Goal: Task Accomplishment & Management: Use online tool/utility

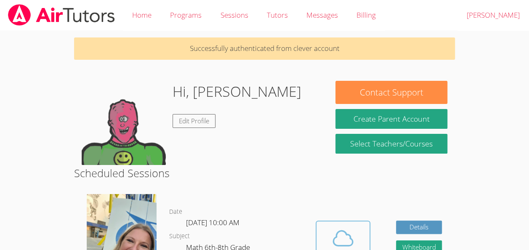
click at [349, 235] on icon at bounding box center [342, 238] width 19 height 15
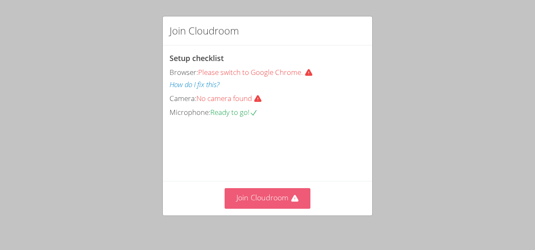
click at [295, 199] on icon at bounding box center [295, 198] width 8 height 8
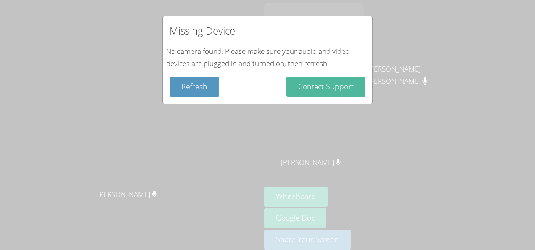
click at [339, 91] on button "Contact Support" at bounding box center [326, 87] width 79 height 20
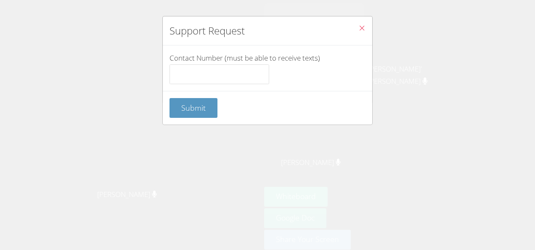
click at [359, 30] on icon "Close" at bounding box center [362, 27] width 7 height 7
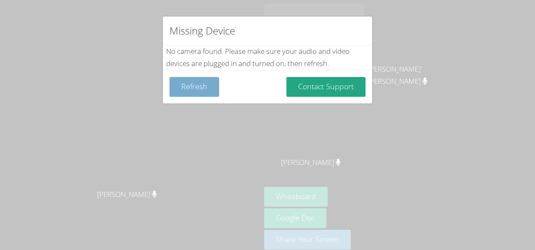
click at [213, 91] on button "Refresh" at bounding box center [195, 87] width 50 height 20
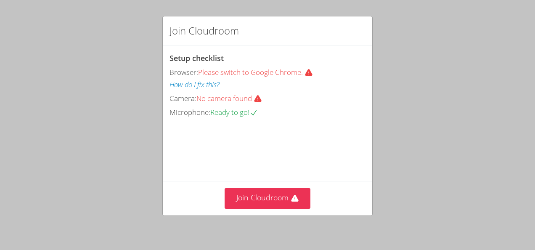
click at [252, 102] on div "Camera: No camera found" at bounding box center [268, 99] width 196 height 12
click at [254, 100] on span "No camera found" at bounding box center [231, 98] width 69 height 10
click at [273, 131] on video at bounding box center [233, 156] width 126 height 63
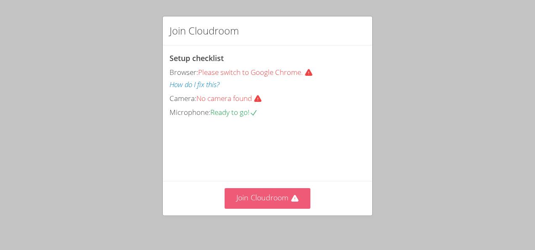
click at [277, 194] on button "Join Cloudroom" at bounding box center [268, 198] width 86 height 21
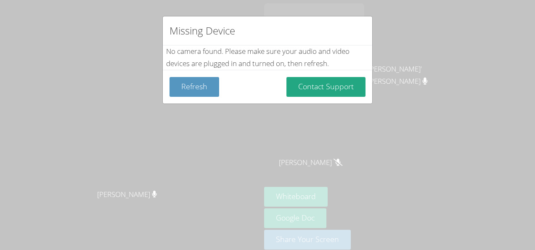
click at [389, 134] on div "Missing Device No camera found . Please make sure your audio and video devices …" at bounding box center [267, 125] width 535 height 250
click at [378, 141] on div "Missing Device No camera found . Please make sure your audio and video devices …" at bounding box center [267, 125] width 535 height 250
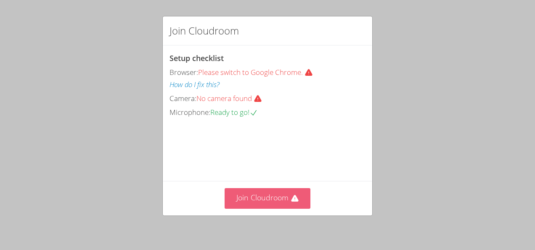
click at [283, 195] on button "Join Cloudroom" at bounding box center [268, 198] width 86 height 21
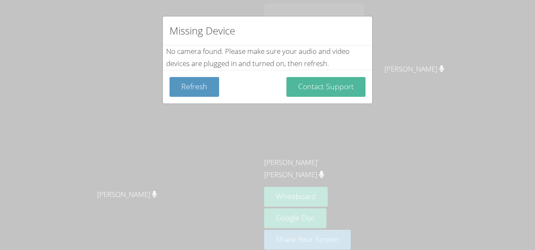
click at [332, 92] on button "Contact Support" at bounding box center [326, 87] width 79 height 20
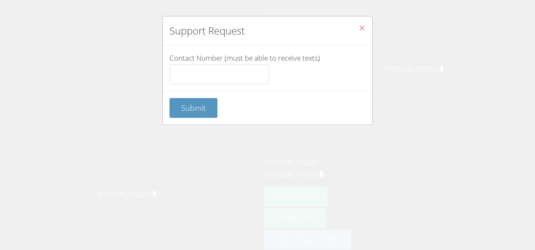
click at [359, 31] on icon "Close" at bounding box center [362, 27] width 7 height 7
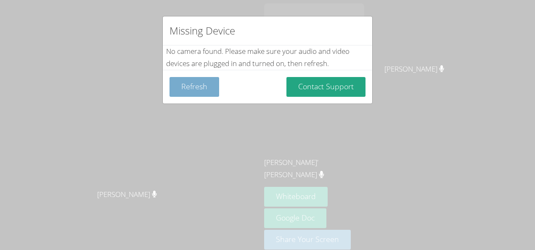
click at [190, 87] on button "Refresh" at bounding box center [195, 87] width 50 height 20
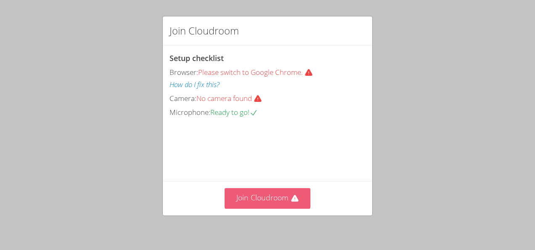
click at [292, 205] on button "Join Cloudroom" at bounding box center [268, 198] width 86 height 21
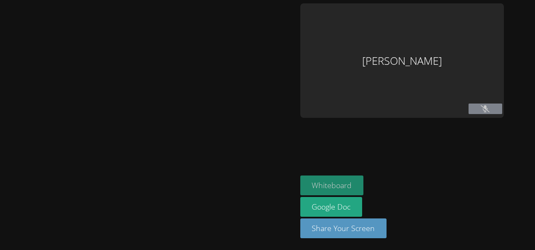
click at [320, 189] on button "Whiteboard" at bounding box center [332, 185] width 64 height 20
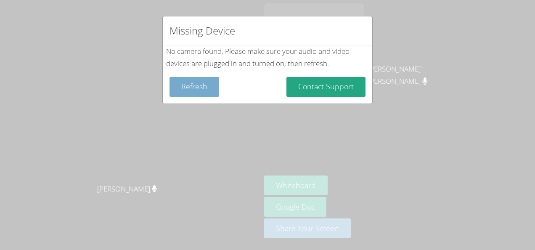
click at [205, 93] on button "Refresh" at bounding box center [195, 87] width 50 height 20
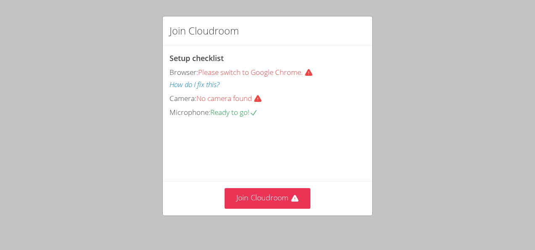
drag, startPoint x: 273, startPoint y: 199, endPoint x: 537, endPoint y: -27, distance: 347.1
click at [535, 0] on html "Join Cloudroom Setup checklist Browser: Please switch to Google Chrome. How do …" at bounding box center [267, 125] width 535 height 250
